Goal: Find specific page/section: Find specific page/section

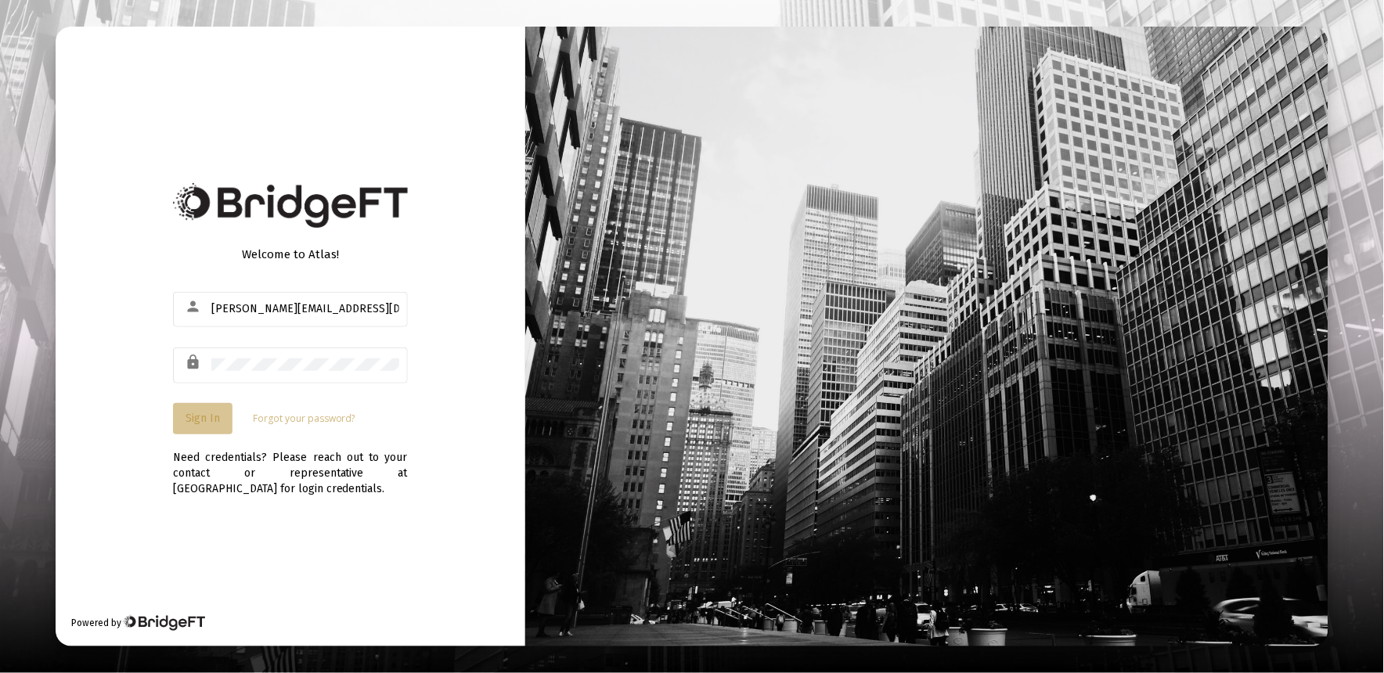
click at [193, 424] on span "Sign In" at bounding box center [203, 418] width 34 height 13
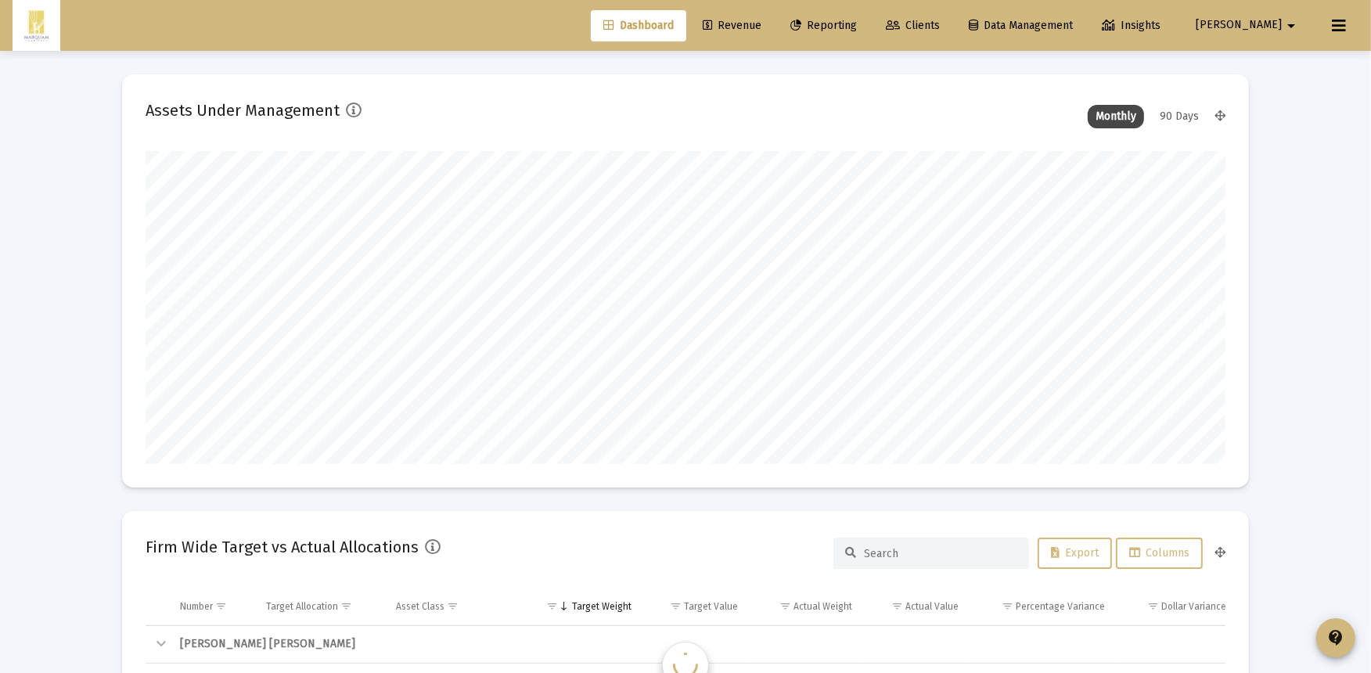
scroll to position [313, 581]
type input "[DATE]"
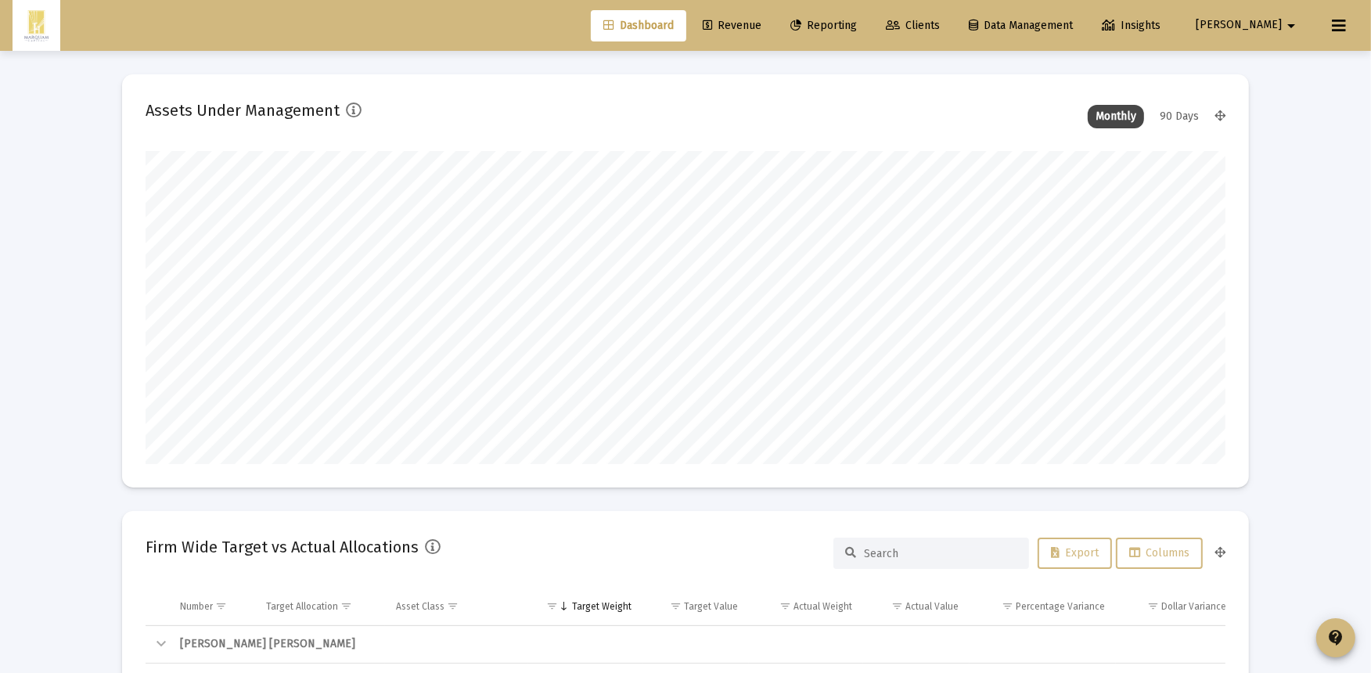
click at [762, 25] on span "Revenue" at bounding box center [732, 25] width 59 height 13
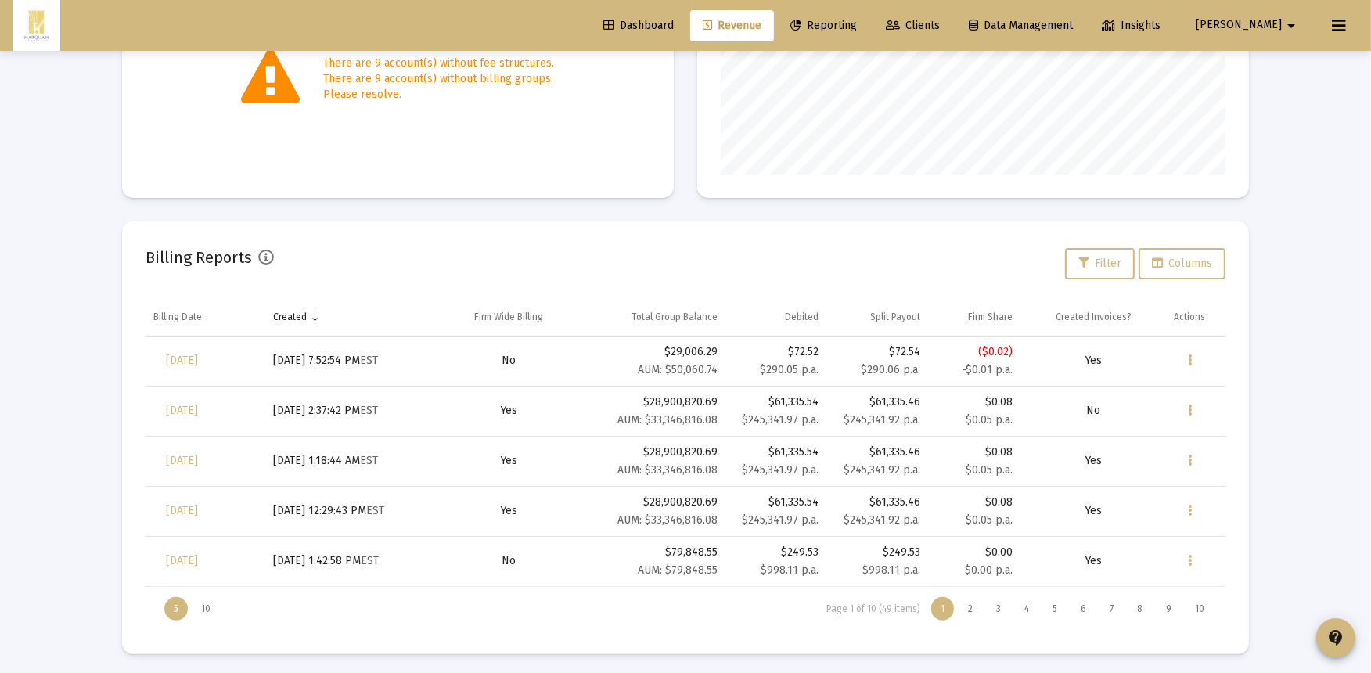
scroll to position [368, 0]
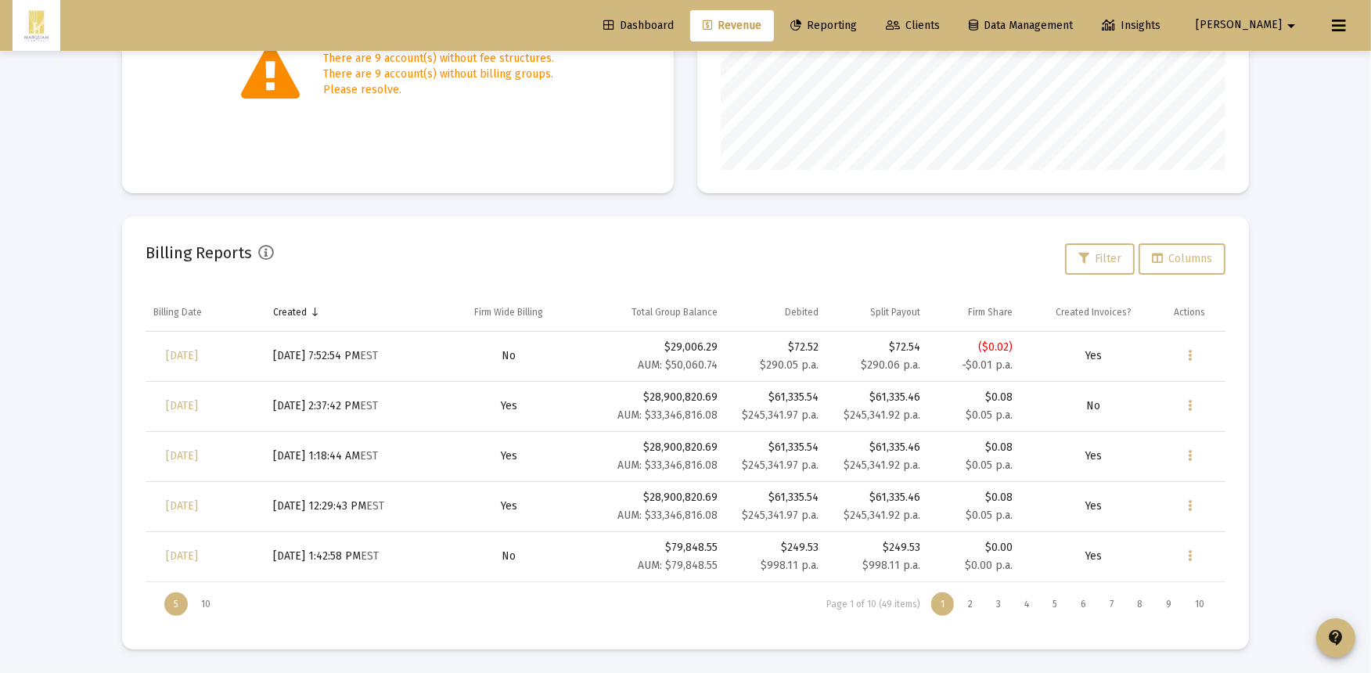
click at [674, 26] on span "Dashboard" at bounding box center [638, 25] width 70 height 13
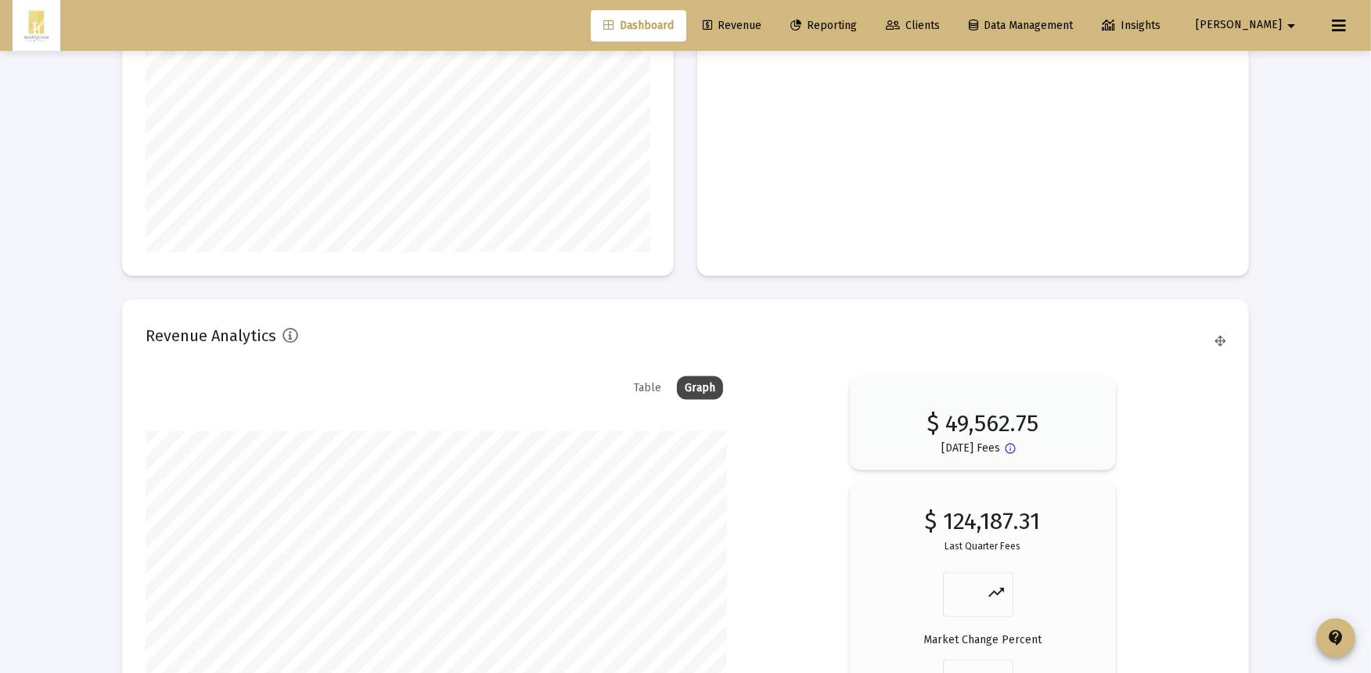
scroll to position [2522, 0]
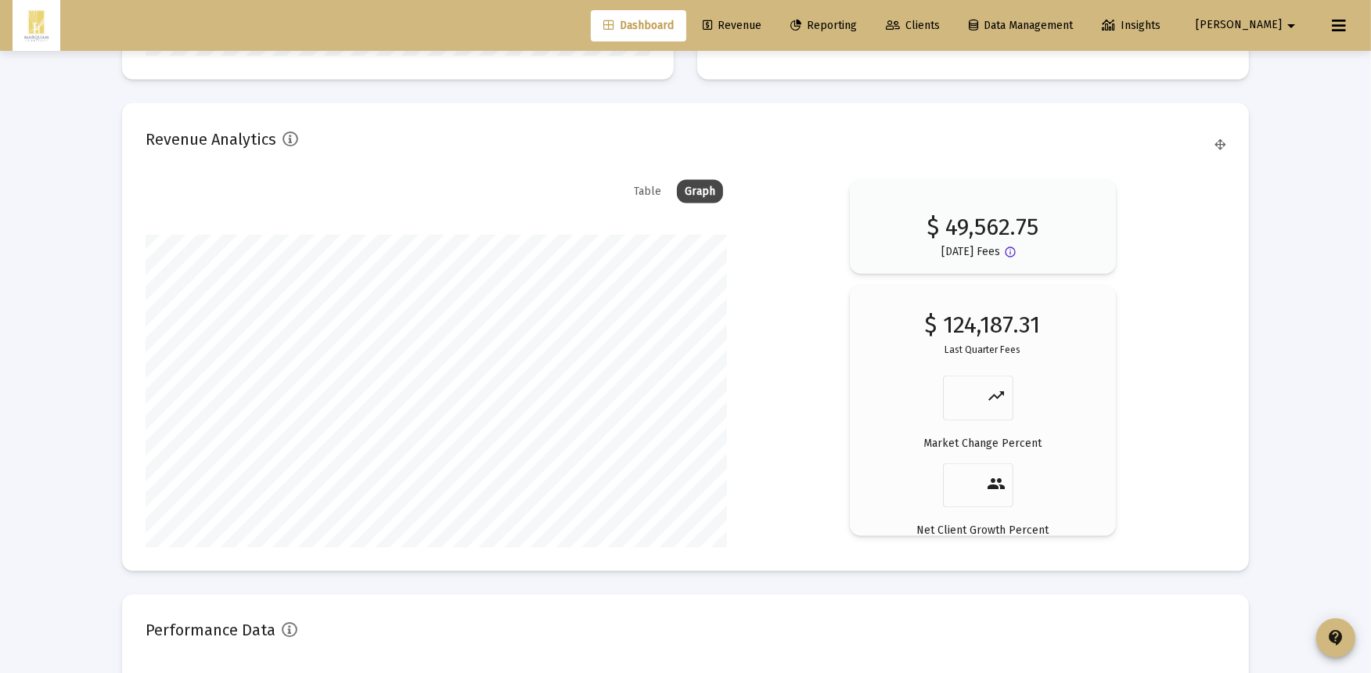
click at [978, 227] on p "$ 49,562.75" at bounding box center [983, 219] width 112 height 31
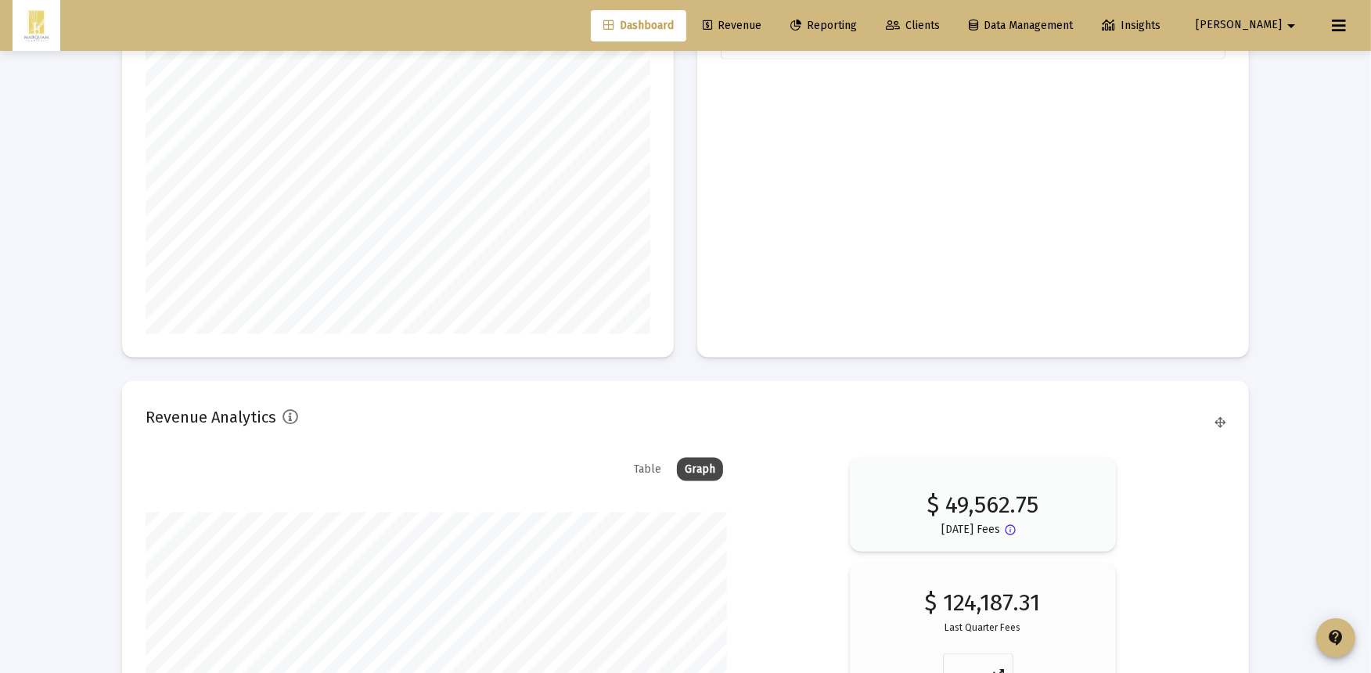
click at [772, 37] on link "Revenue" at bounding box center [732, 25] width 84 height 31
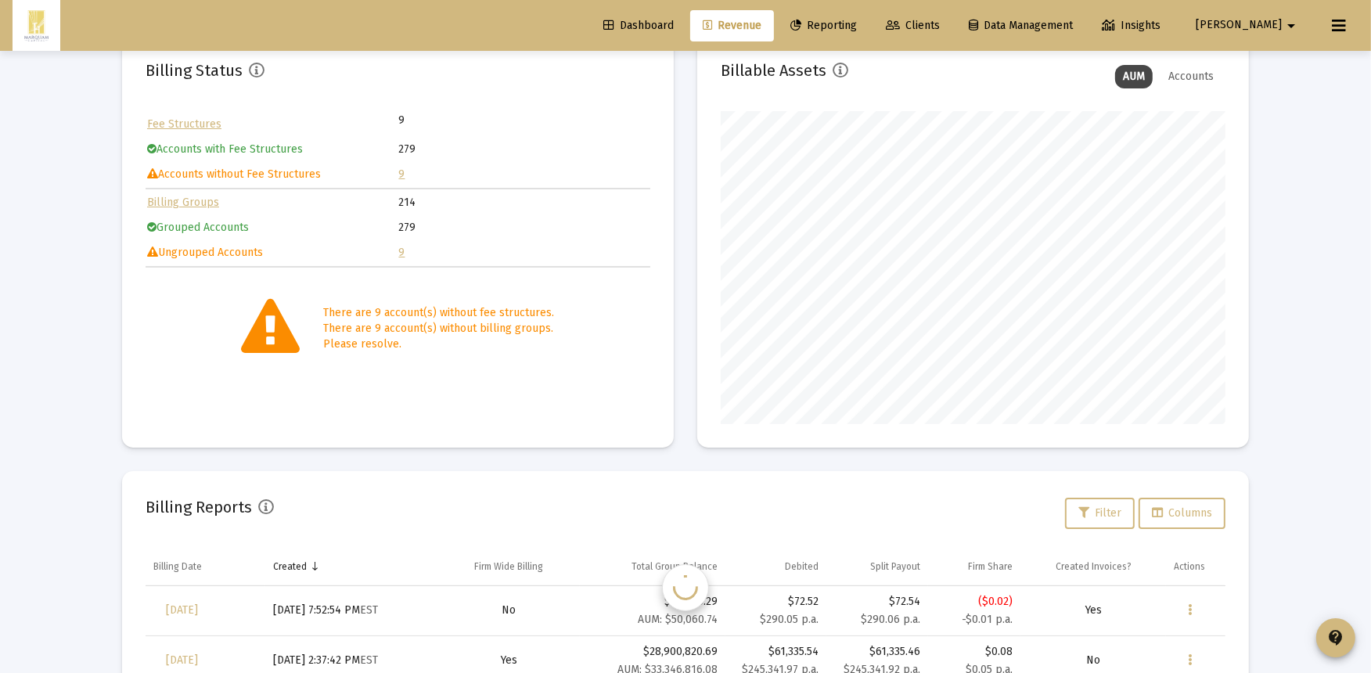
scroll to position [313, 504]
